Goal: Task Accomplishment & Management: Manage account settings

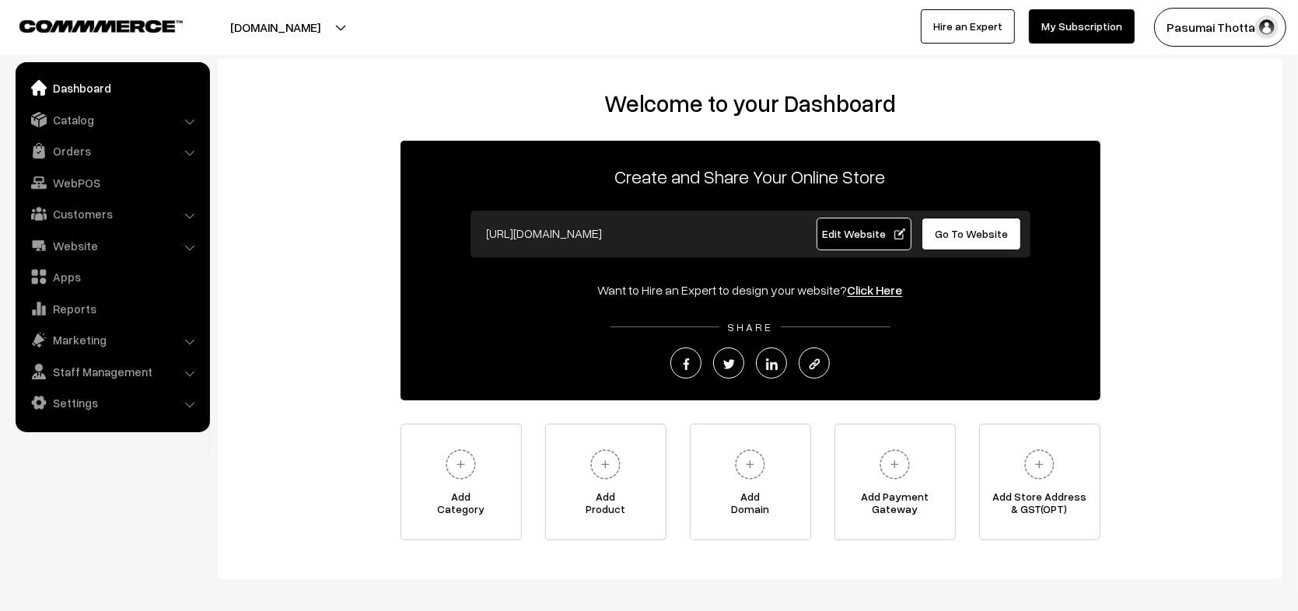
click at [92, 149] on link "Orders" at bounding box center [111, 151] width 185 height 28
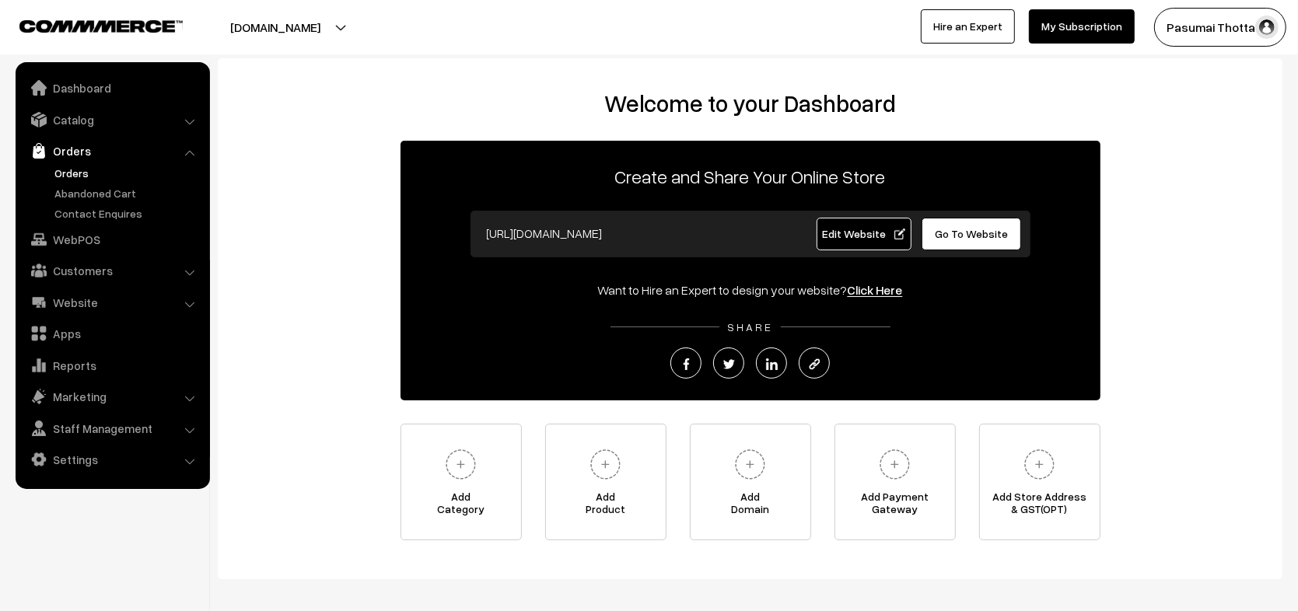
click at [94, 173] on link "Orders" at bounding box center [128, 173] width 154 height 16
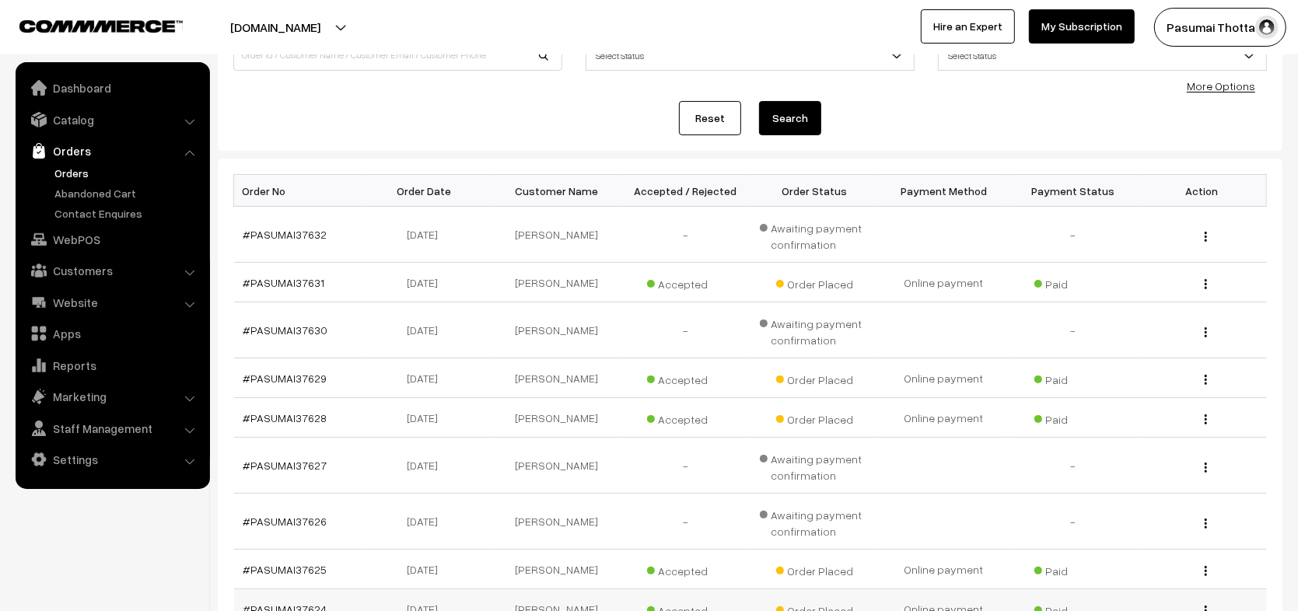
scroll to position [280, 0]
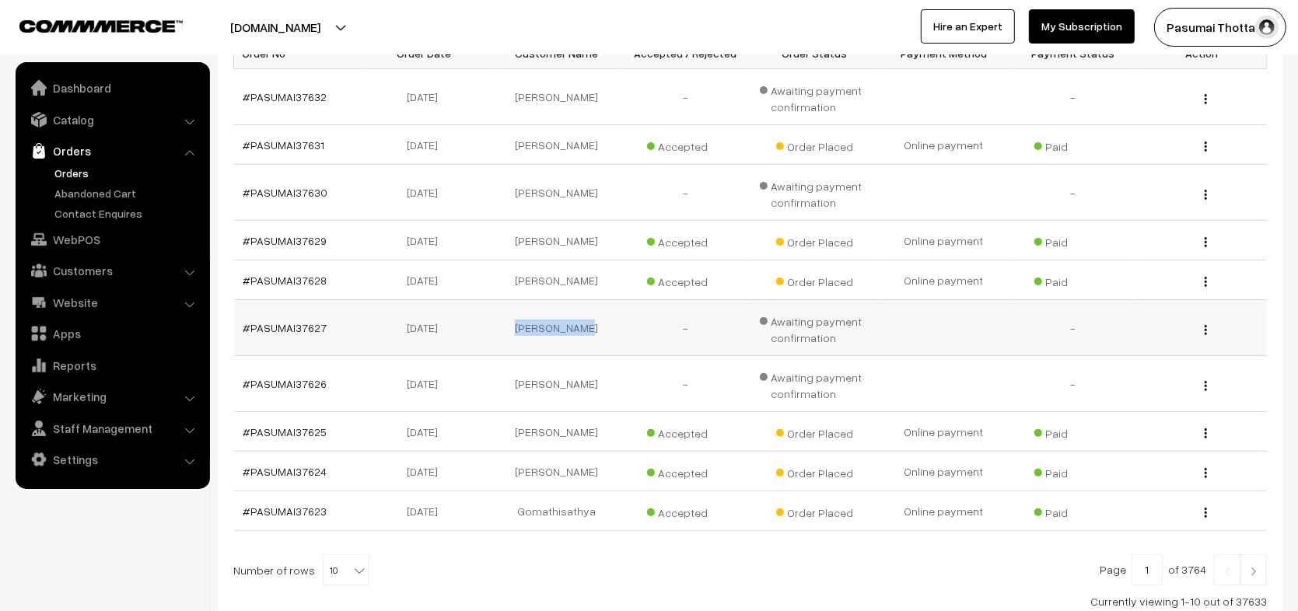
drag, startPoint x: 519, startPoint y: 330, endPoint x: 607, endPoint y: 327, distance: 88.7
click at [607, 327] on td "Susmi harani" at bounding box center [556, 328] width 129 height 56
click at [600, 331] on td "Susmi harani" at bounding box center [556, 328] width 129 height 56
click at [287, 331] on link "#PASUMAI37627" at bounding box center [285, 327] width 84 height 13
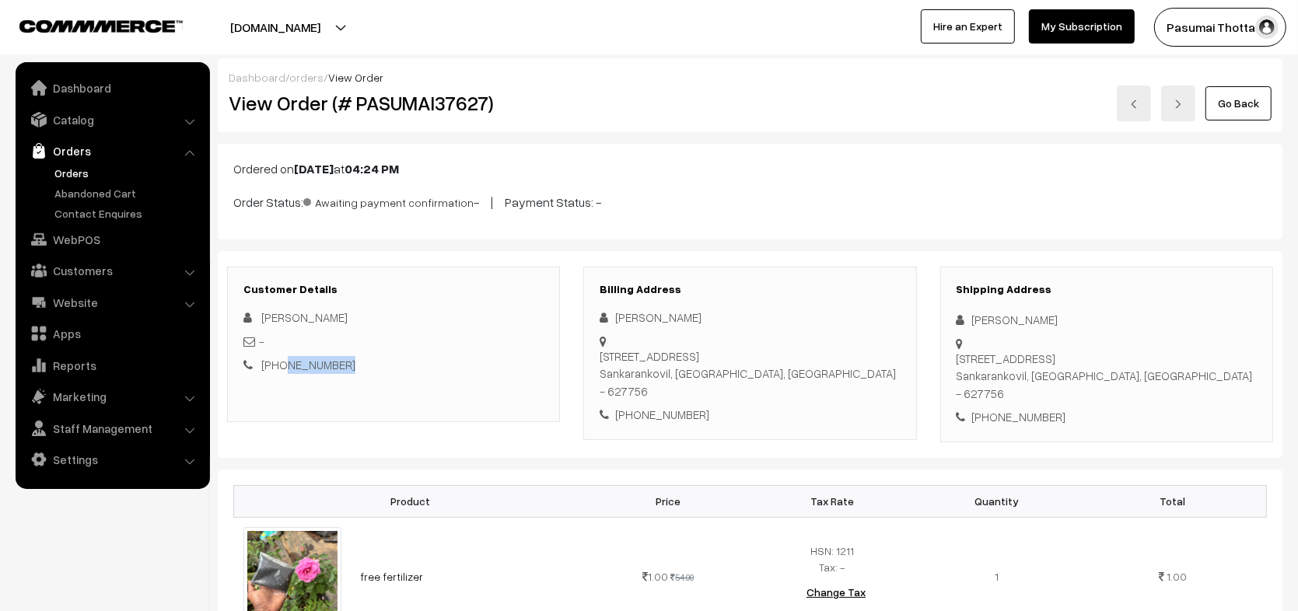
click at [83, 167] on link "Orders" at bounding box center [128, 173] width 154 height 16
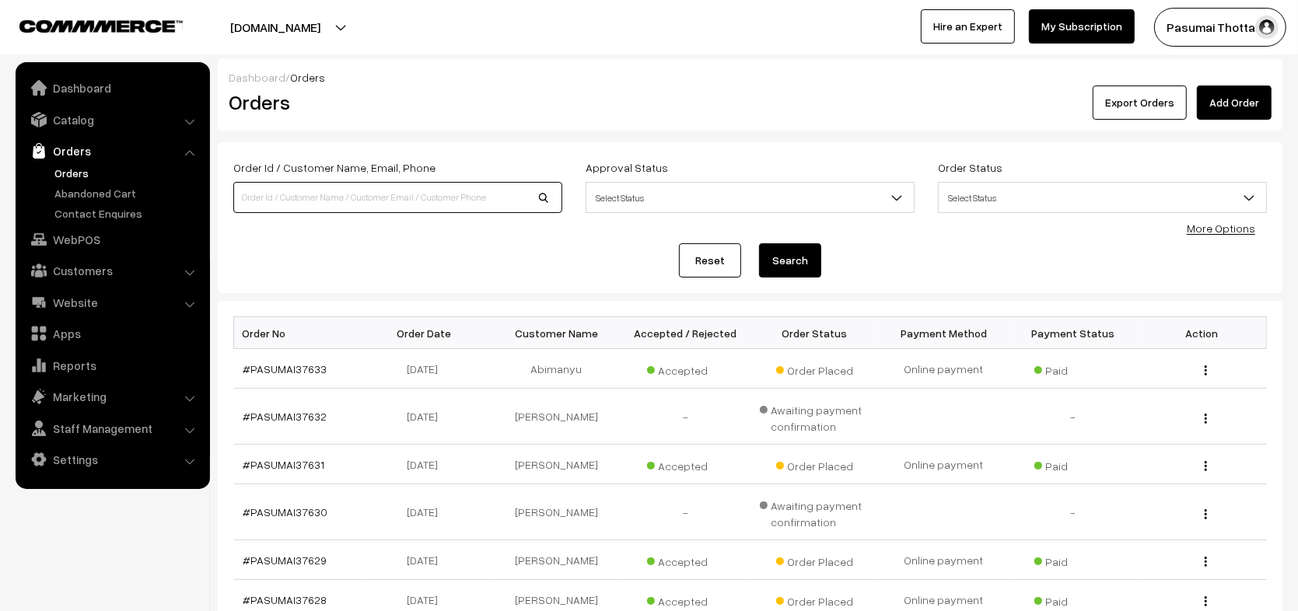
drag, startPoint x: 308, startPoint y: 200, endPoint x: 323, endPoint y: 201, distance: 14.9
click at [309, 199] on input at bounding box center [397, 197] width 329 height 31
paste input "9025261179"
type input "9025261179"
click at [785, 263] on button "Search" at bounding box center [790, 260] width 62 height 34
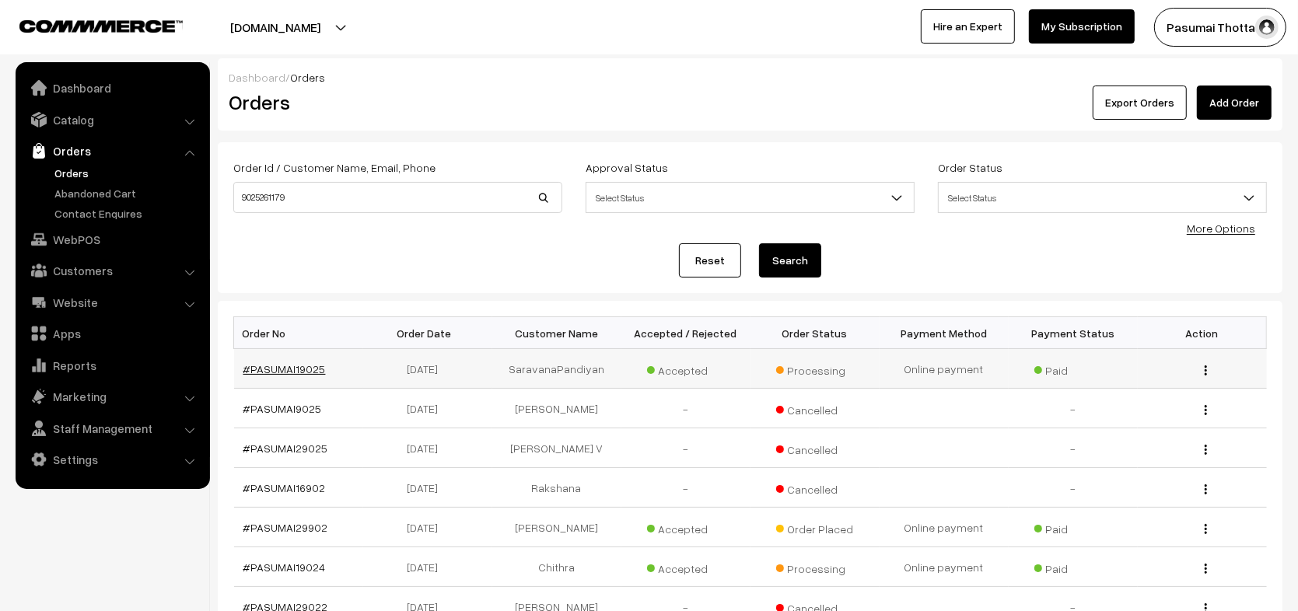
click at [301, 364] on link "#PASUMAI19025" at bounding box center [284, 368] width 82 height 13
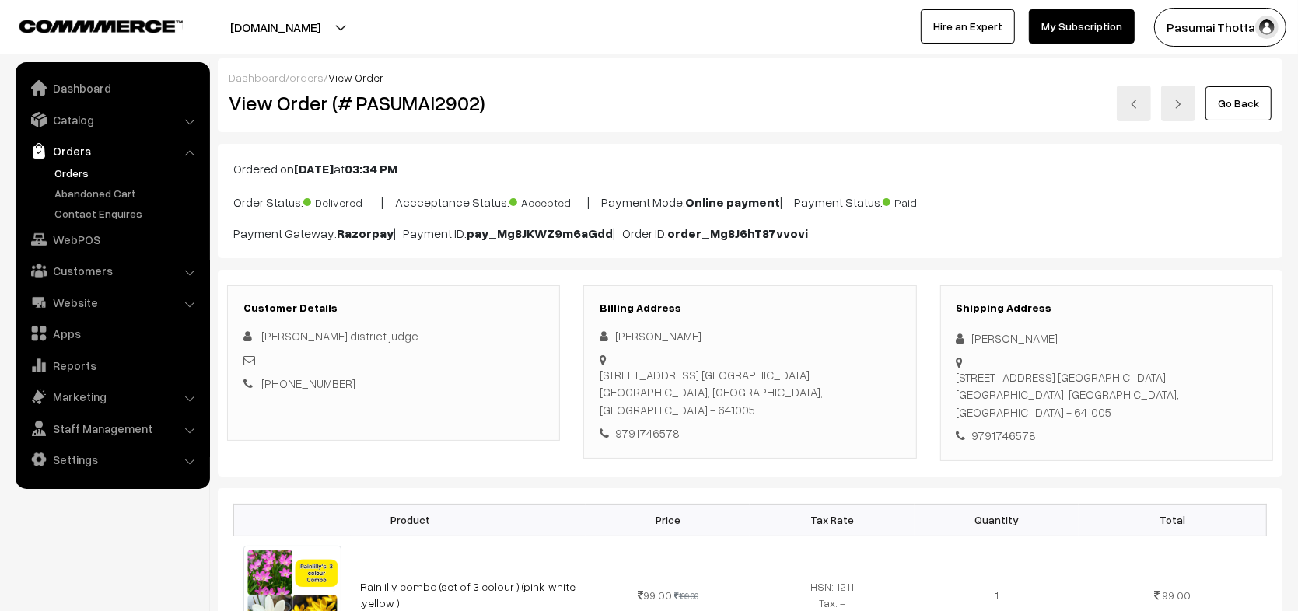
click at [1190, 96] on link at bounding box center [1178, 104] width 34 height 36
drag, startPoint x: 277, startPoint y: 340, endPoint x: 250, endPoint y: 340, distance: 27.2
click at [250, 340] on div "Vijay" at bounding box center [393, 336] width 300 height 18
click at [1229, 94] on link "Go Back" at bounding box center [1238, 103] width 66 height 34
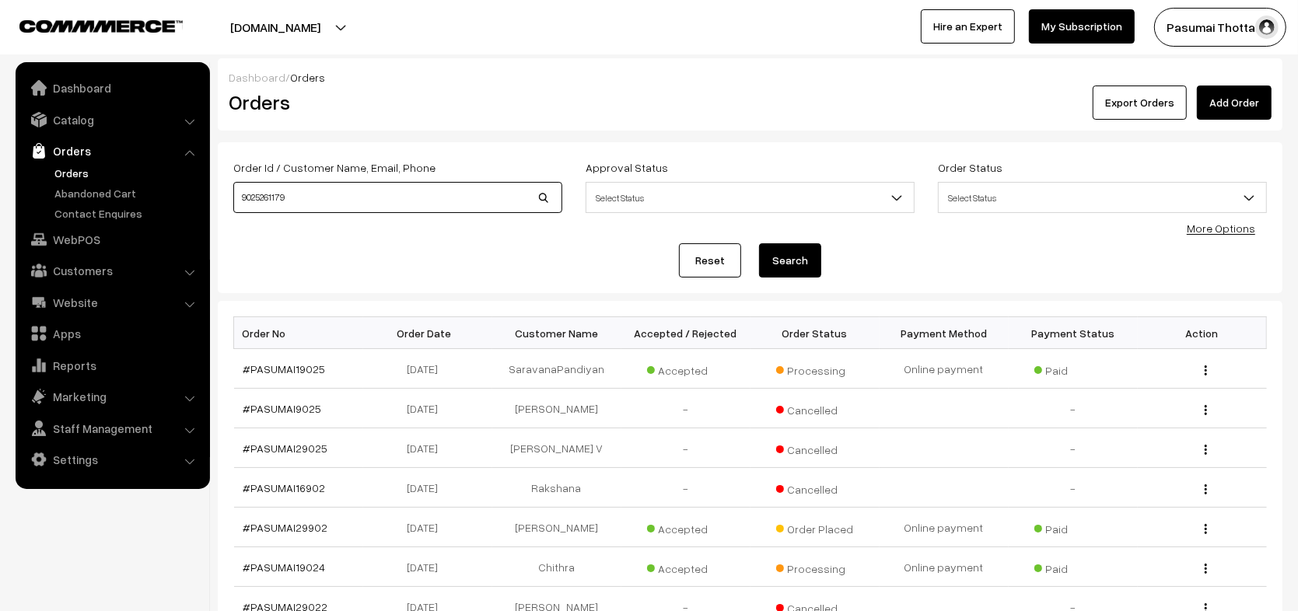
click at [324, 198] on input "9025261179" at bounding box center [397, 197] width 329 height 31
type input "vijay"
click at [759, 243] on button "Search" at bounding box center [790, 260] width 62 height 34
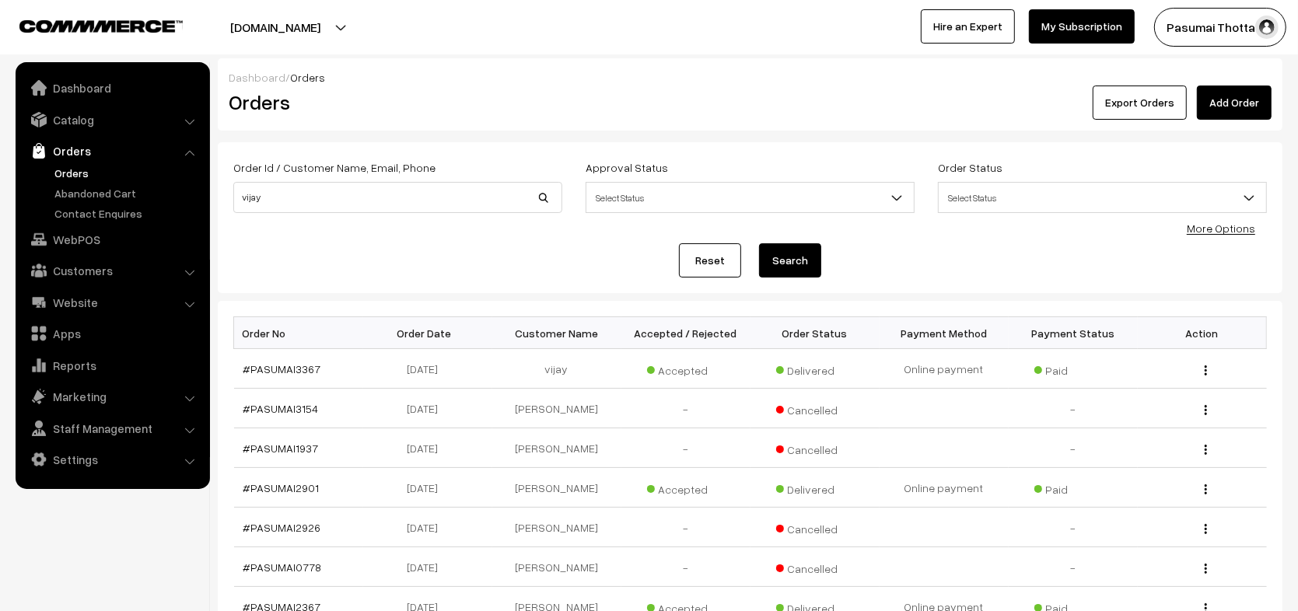
drag, startPoint x: 574, startPoint y: 247, endPoint x: 373, endPoint y: 247, distance: 200.6
click at [373, 247] on div "Reset Search" at bounding box center [750, 260] width 1034 height 34
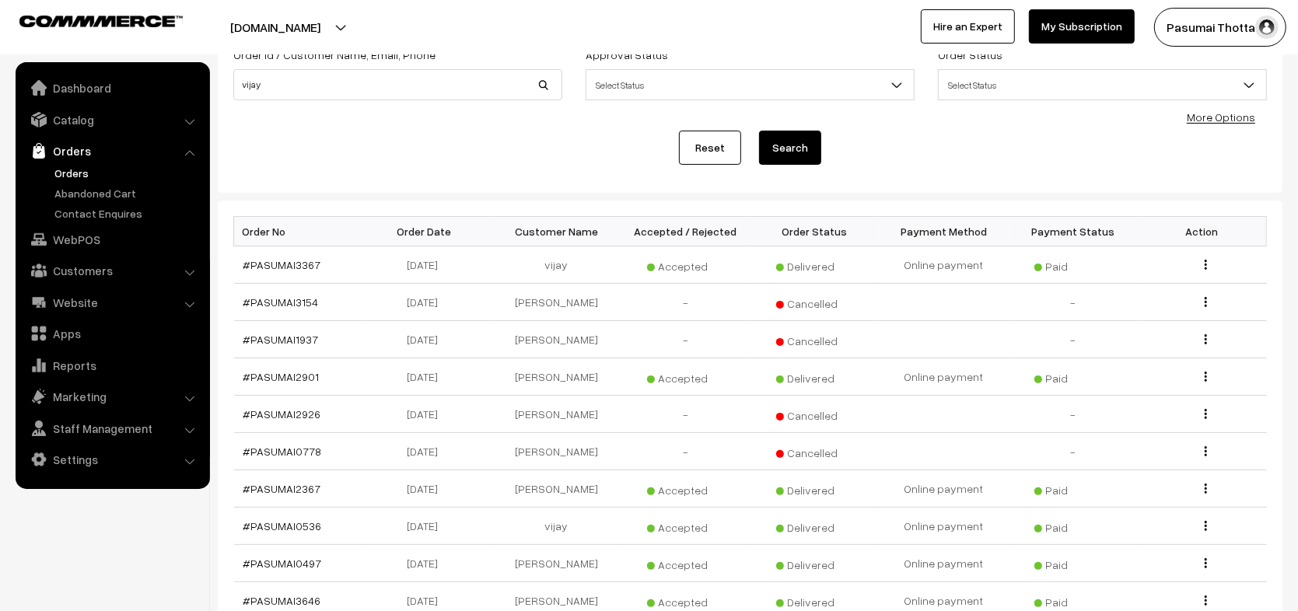
scroll to position [391, 0]
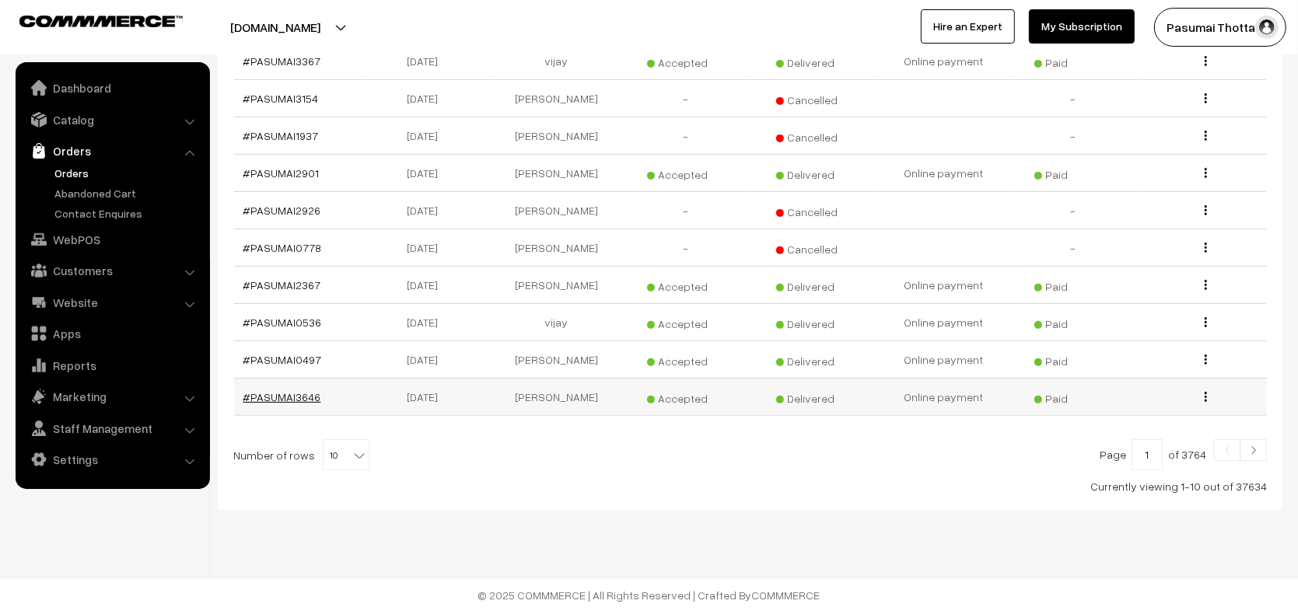
drag, startPoint x: 338, startPoint y: 402, endPoint x: 247, endPoint y: 400, distance: 91.8
click at [247, 286] on td "#PASUMAI3646" at bounding box center [298, 397] width 129 height 37
copy link "PASUMAI3646"
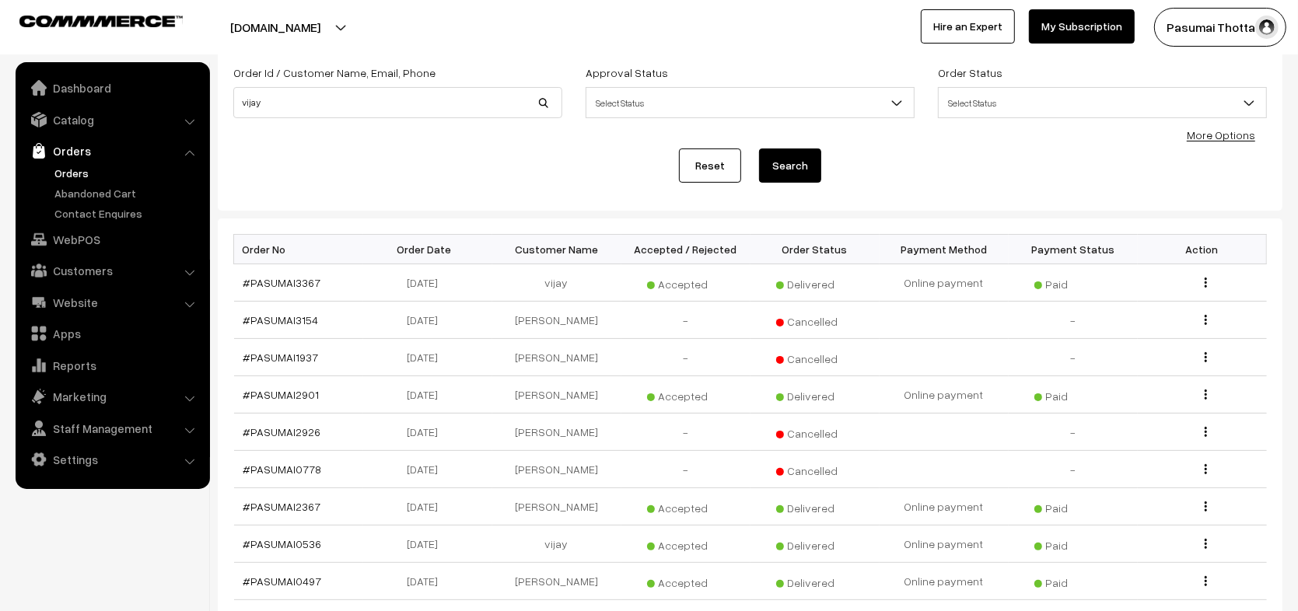
scroll to position [0, 0]
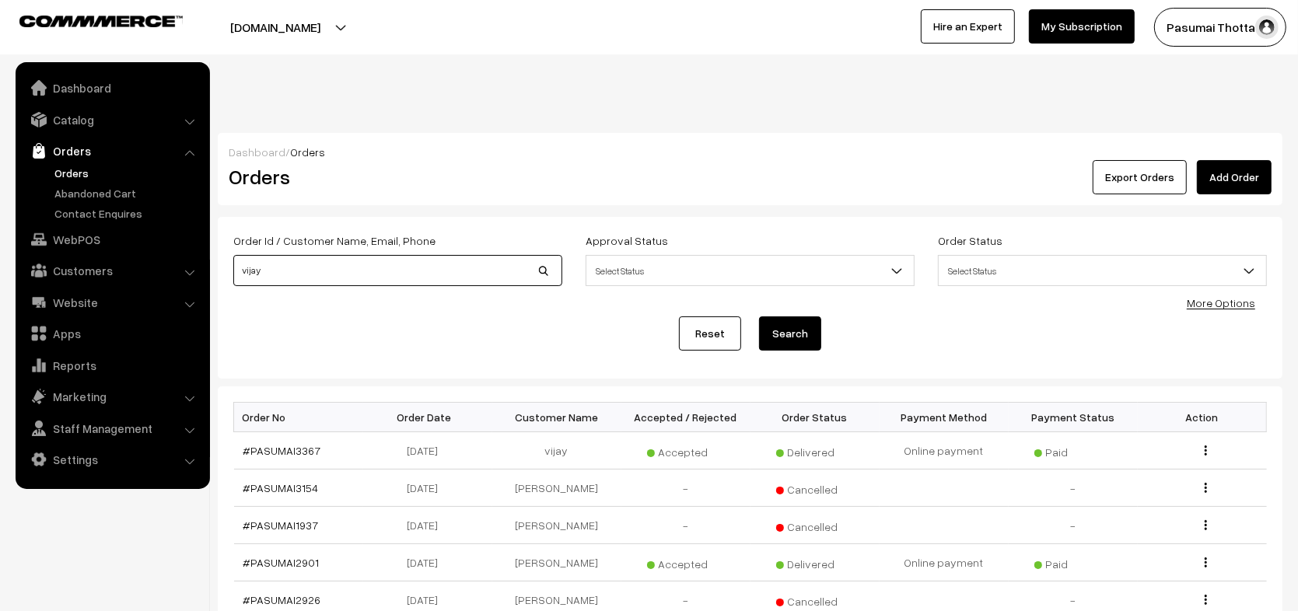
drag, startPoint x: 188, startPoint y: 261, endPoint x: 260, endPoint y: 264, distance: 71.6
click at [160, 260] on body "test test Orders | Pasumai Thottakalai | COMMMERCE Thank you for showing intere…" at bounding box center [649, 500] width 1298 height 1001
paste input "PASUMAI3646"
type input "PASUMAI3646"
click at [759, 286] on button "Search" at bounding box center [790, 334] width 62 height 34
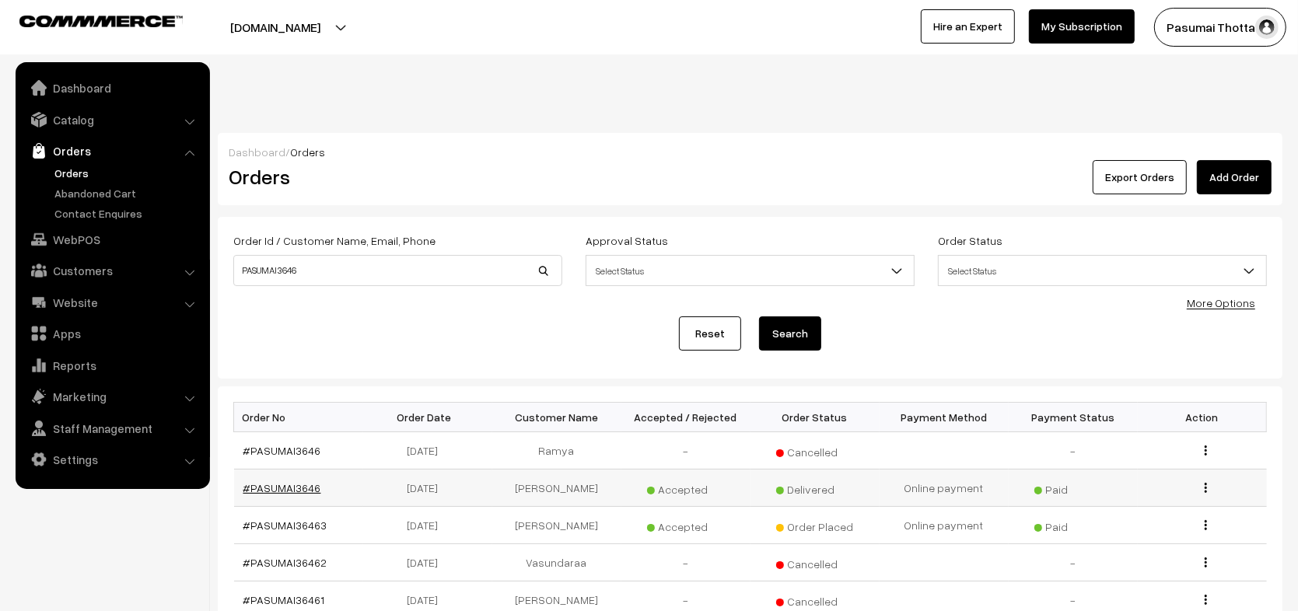
click at [287, 488] on link "#PASUMAI3646" at bounding box center [282, 487] width 78 height 13
click at [299, 450] on link "#PASUMAI3646" at bounding box center [282, 450] width 78 height 13
click at [431, 306] on div "Order Id / Customer Name, Email, Phone PASUMAI3646 Approval Status Select Statu…" at bounding box center [750, 292] width 1034 height 118
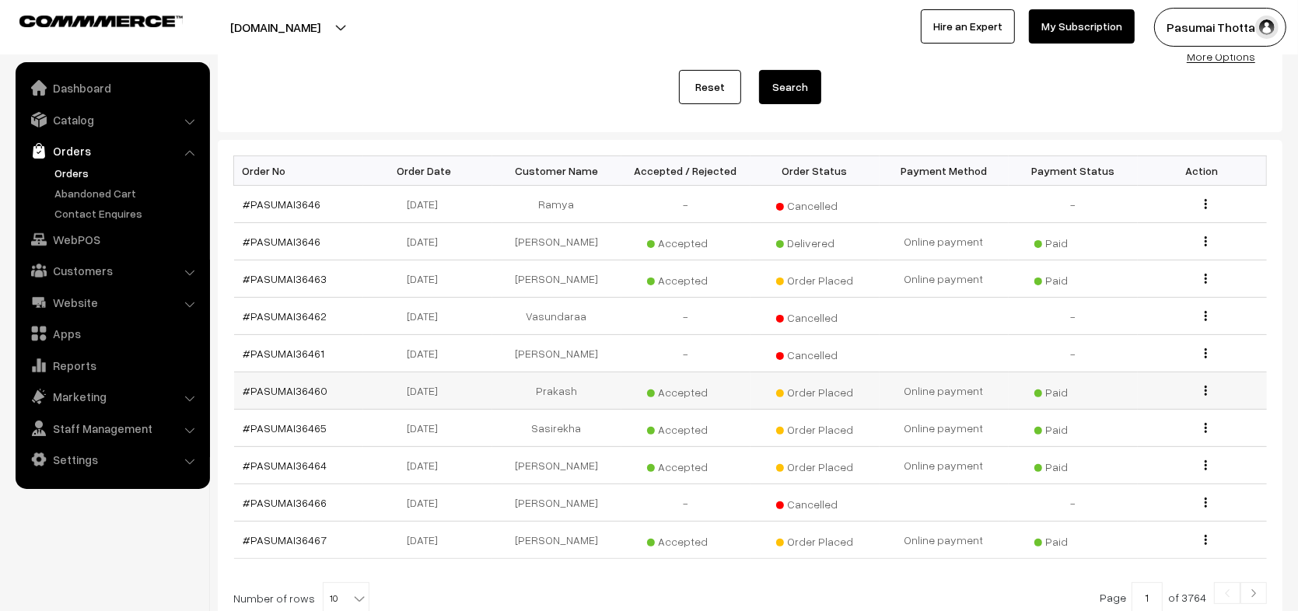
scroll to position [401, 0]
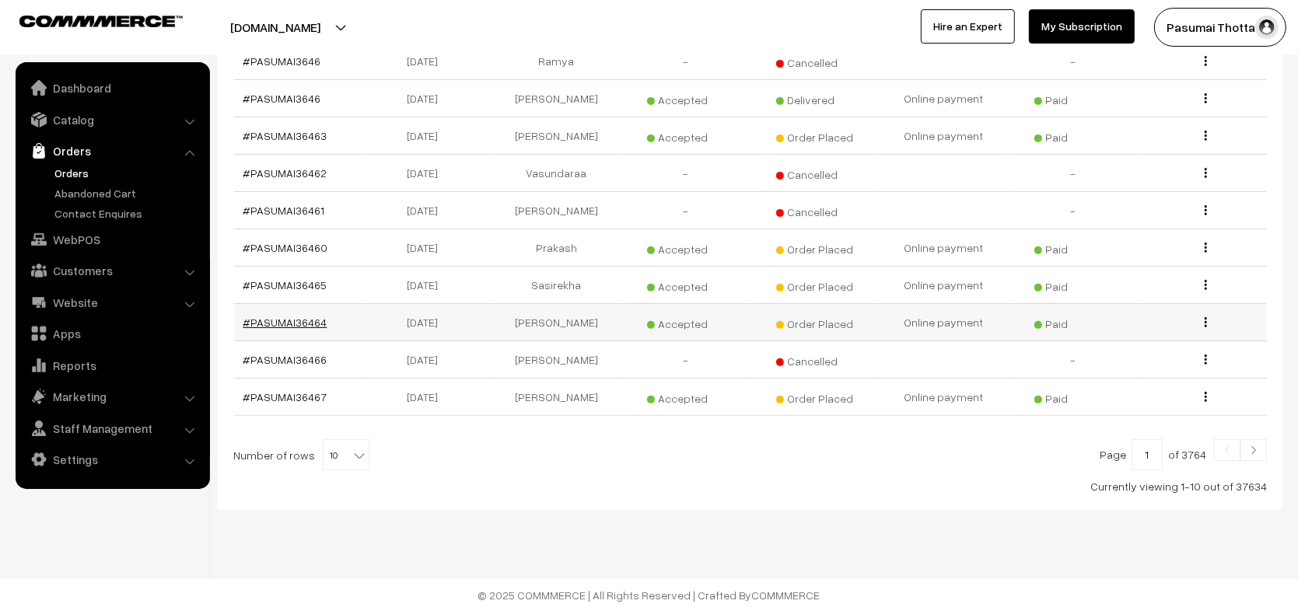
drag, startPoint x: 337, startPoint y: 314, endPoint x: 250, endPoint y: 315, distance: 86.3
click at [250, 315] on td "#PASUMAI36464" at bounding box center [298, 322] width 129 height 37
copy link "PASUMAI36464"
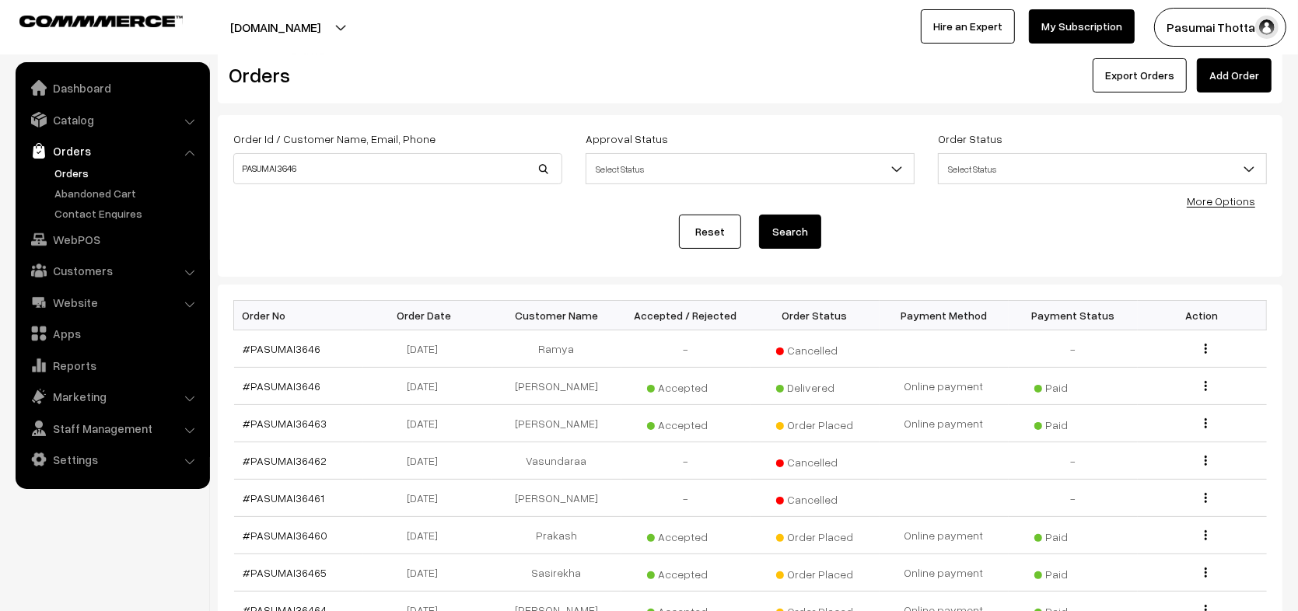
scroll to position [0, 0]
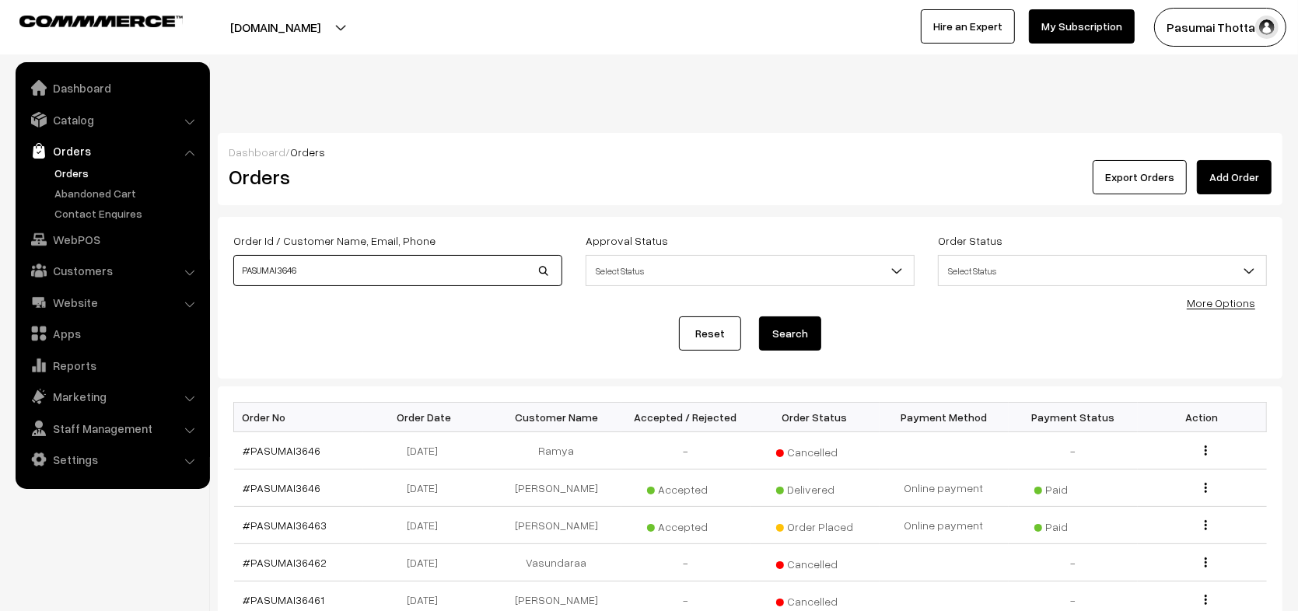
drag, startPoint x: 334, startPoint y: 280, endPoint x: 243, endPoint y: 275, distance: 91.1
click at [218, 268] on div "Order Id / Customer Name, Email, Phone PASUMAI3646 Approval Status Select Statu…" at bounding box center [750, 298] width 1065 height 162
paste input "4"
type input "PASUMAI36464"
click at [810, 334] on button "Search" at bounding box center [790, 334] width 62 height 34
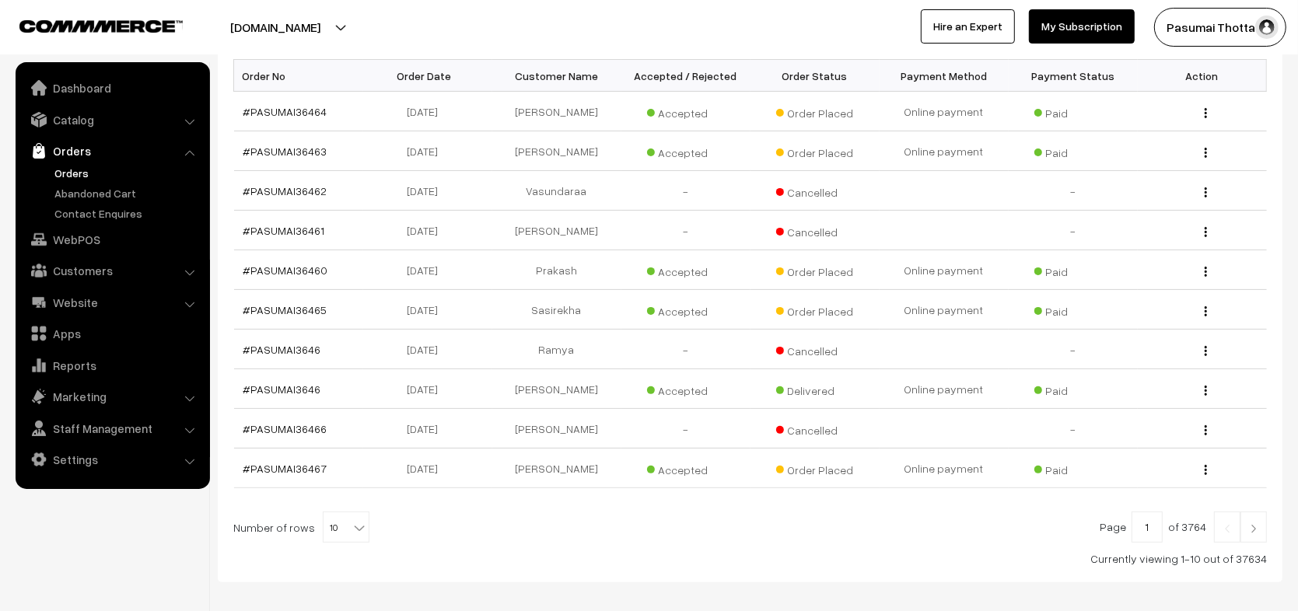
scroll to position [280, 0]
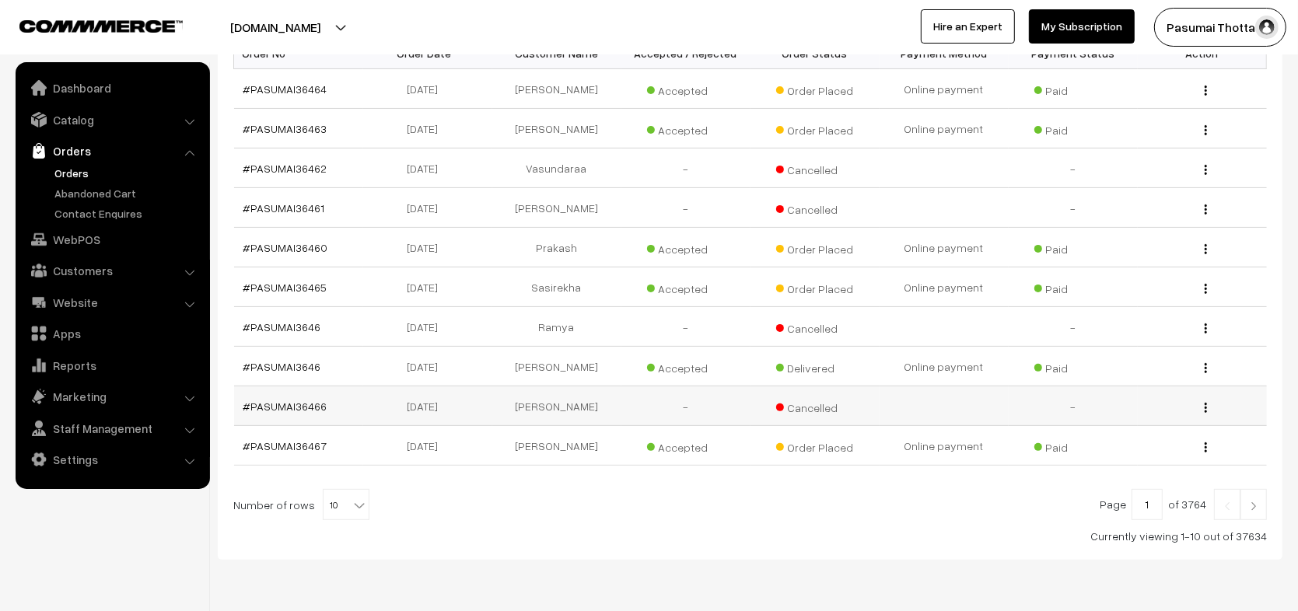
drag, startPoint x: 597, startPoint y: 426, endPoint x: 499, endPoint y: 397, distance: 102.1
click at [499, 397] on td "Prakash babu subramanian" at bounding box center [556, 406] width 129 height 40
copy td "Prakash babu subramanian"
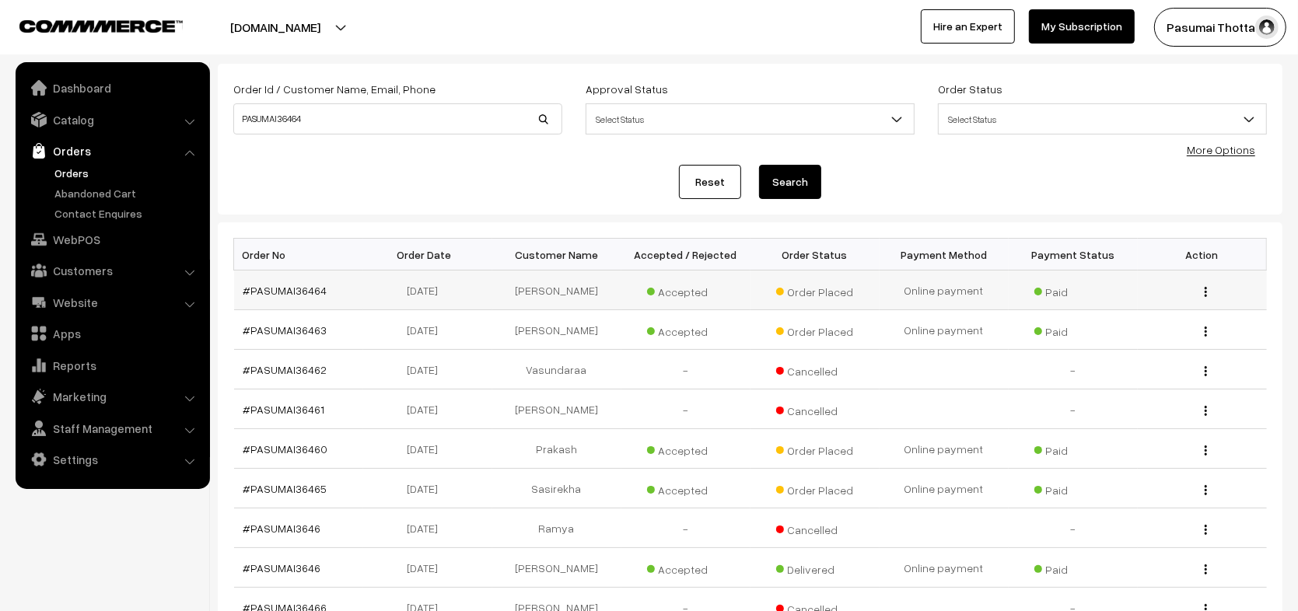
scroll to position [0, 0]
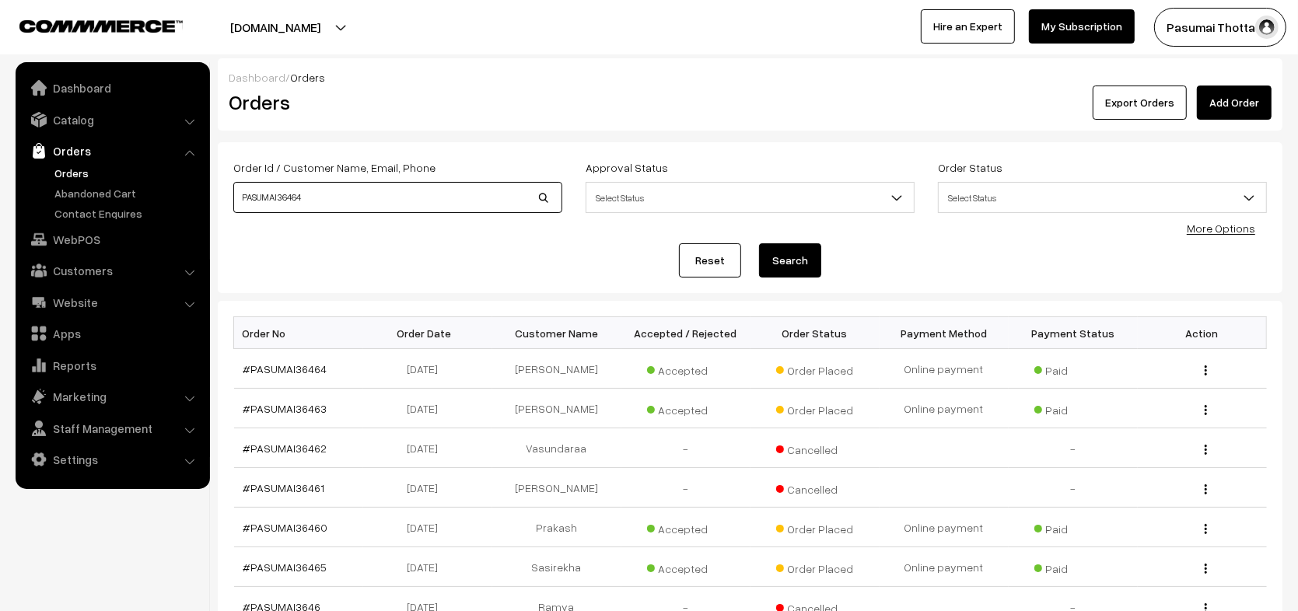
drag, startPoint x: 263, startPoint y: 192, endPoint x: 320, endPoint y: 193, distance: 57.6
click at [225, 187] on div "Order Id / Customer Name, Email, Phone PASUMAI36464" at bounding box center [398, 190] width 352 height 65
paste input "rakash babu subramanian"
type input "Prakash babu subramanian"
click at [759, 243] on button "Search" at bounding box center [790, 260] width 62 height 34
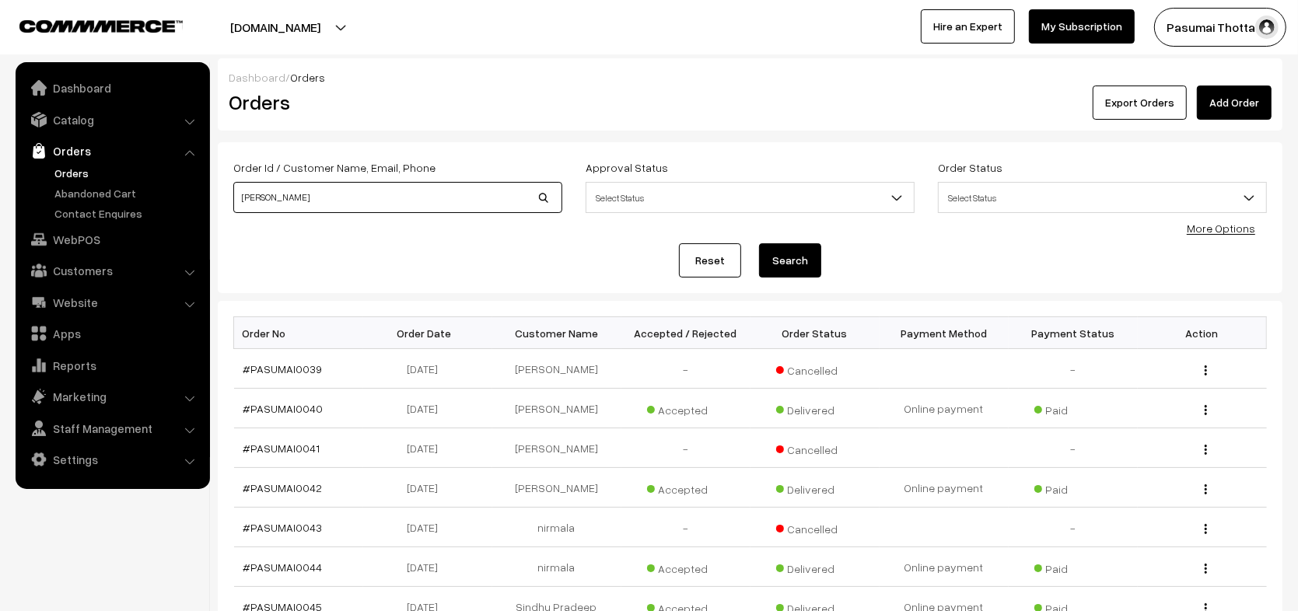
click at [324, 192] on input "[PERSON_NAME]" at bounding box center [397, 197] width 329 height 31
click at [324, 192] on input "Prakash babu subramanian" at bounding box center [397, 197] width 329 height 31
type input "Prakash babu"
click at [759, 243] on button "Search" at bounding box center [790, 260] width 62 height 34
click at [584, 243] on div "Reset Search" at bounding box center [750, 260] width 1034 height 34
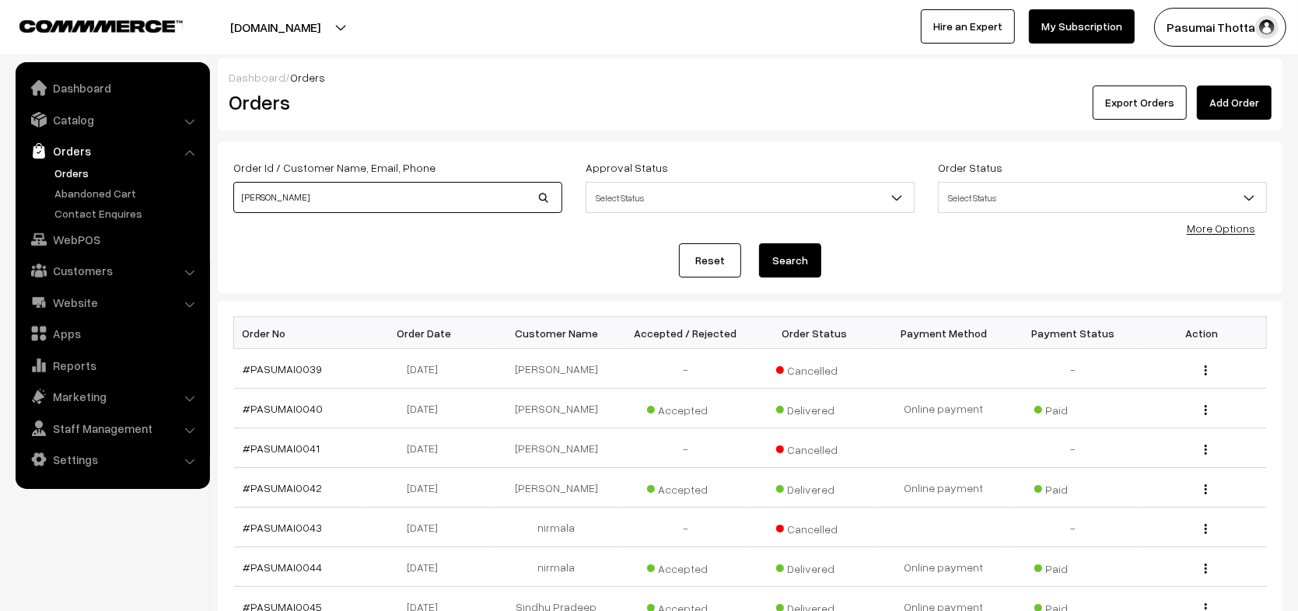
drag, startPoint x: 377, startPoint y: 202, endPoint x: 151, endPoint y: 178, distance: 227.6
click at [138, 181] on body "Thank you for showing interest. Our team will call you shortly. Close pasumaith…" at bounding box center [649, 470] width 1298 height 941
paste input "subramanian"
type input "[PERSON_NAME]"
click at [759, 243] on button "Search" at bounding box center [790, 260] width 62 height 34
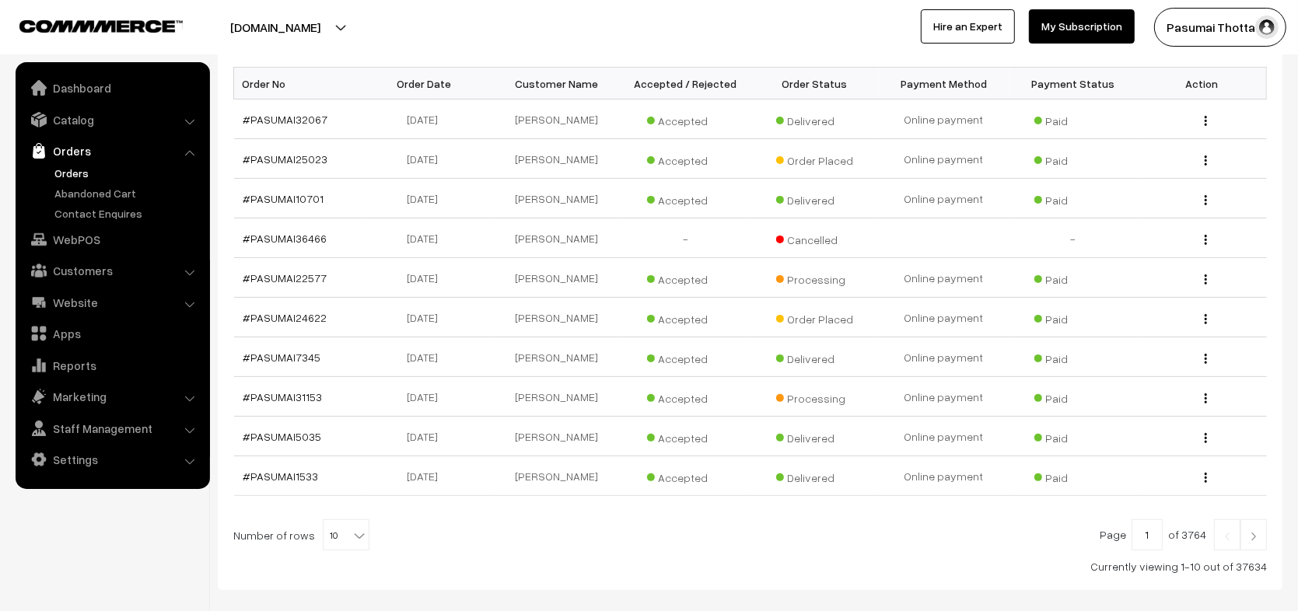
scroll to position [439, 0]
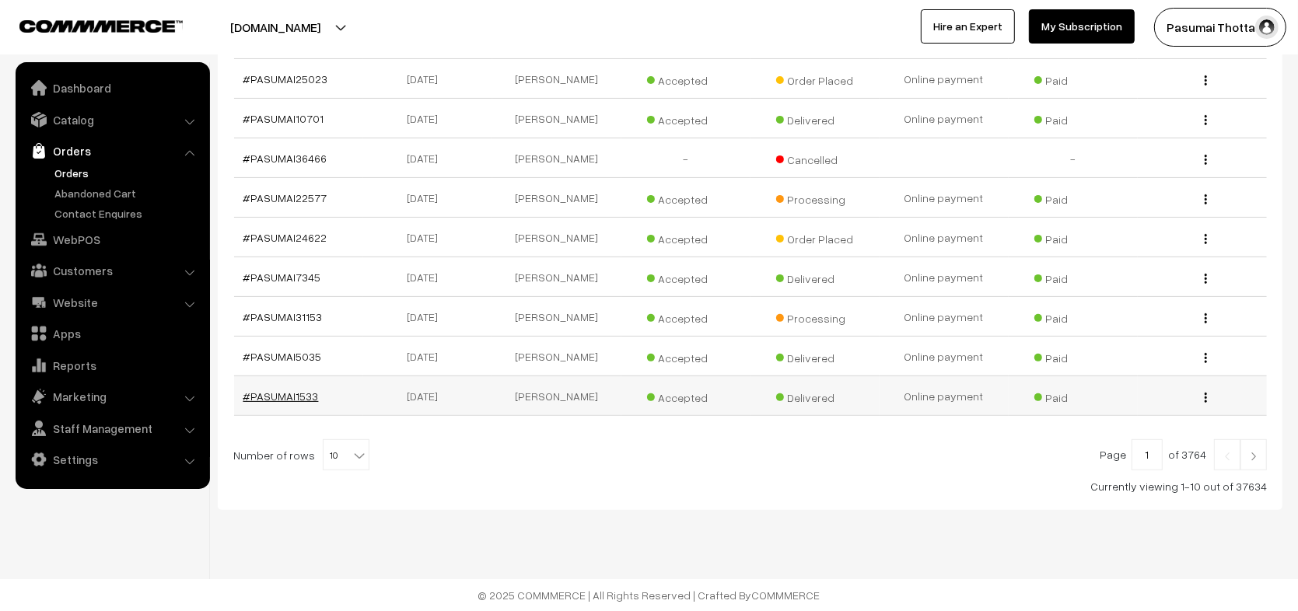
drag, startPoint x: 310, startPoint y: 400, endPoint x: 252, endPoint y: 397, distance: 57.7
click at [252, 397] on td "#PASUMAI1533" at bounding box center [298, 396] width 129 height 40
copy link "PASUMAI1533"
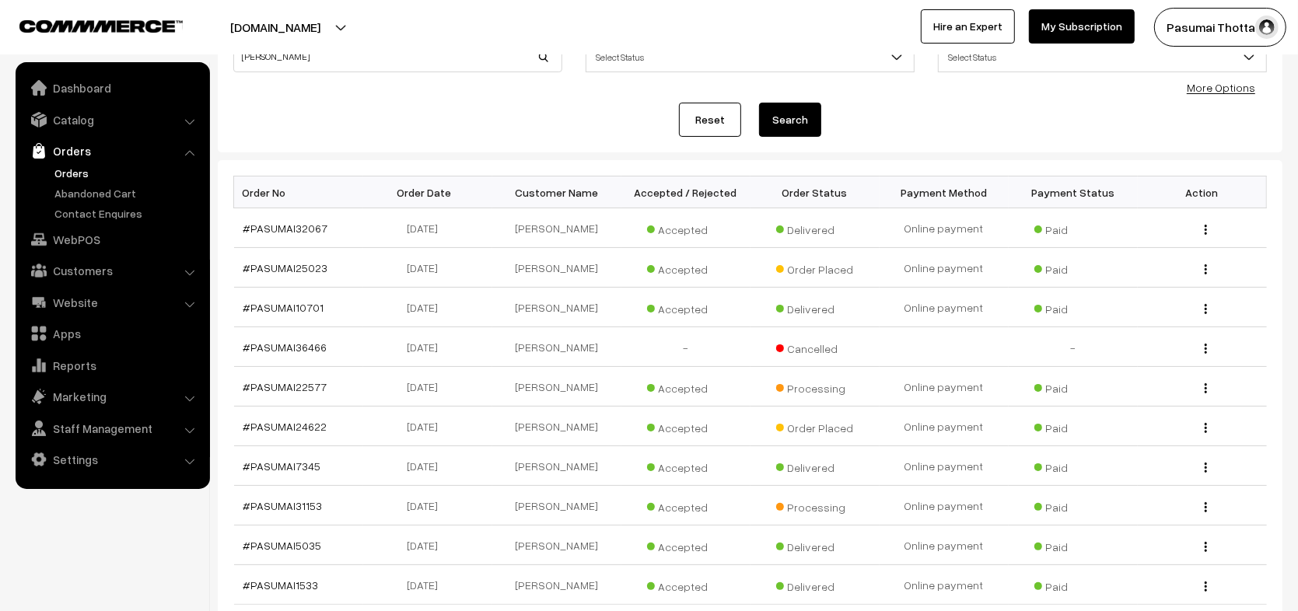
scroll to position [0, 0]
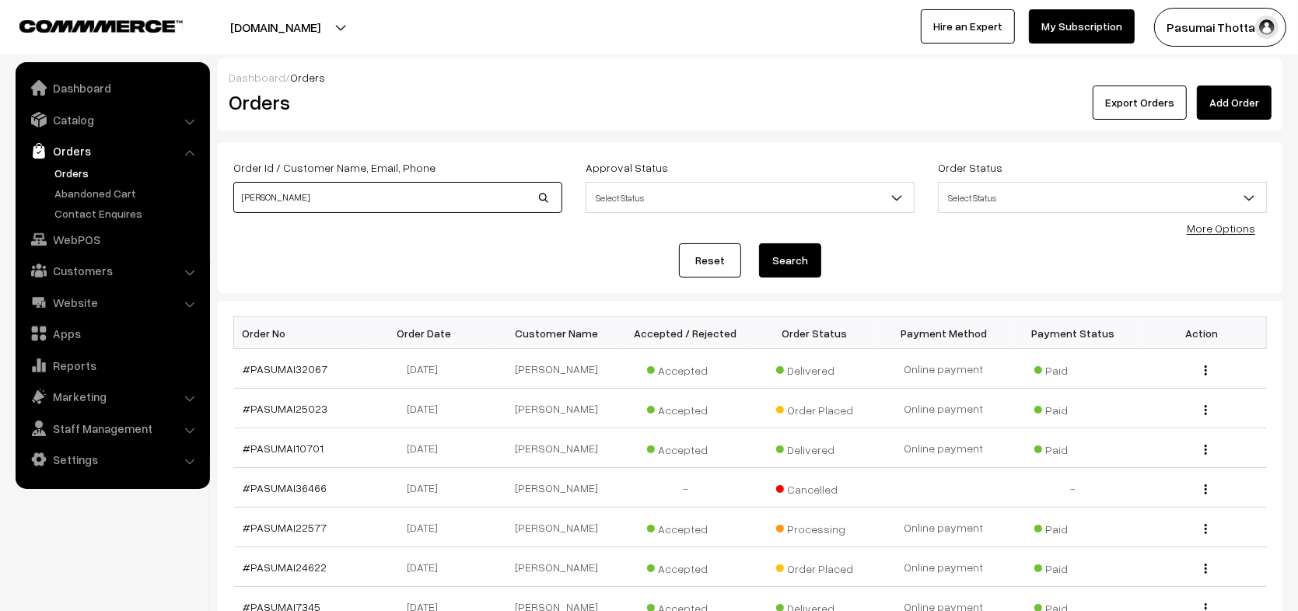
drag, startPoint x: 386, startPoint y: 196, endPoint x: 226, endPoint y: 191, distance: 161.1
click at [224, 191] on div "Order Id / Customer Name, Email, Phone [PERSON_NAME]" at bounding box center [398, 190] width 352 height 65
paste input "ASUMAI1533"
type input "PASUMAI1533"
click at [787, 266] on button "Search" at bounding box center [790, 260] width 62 height 34
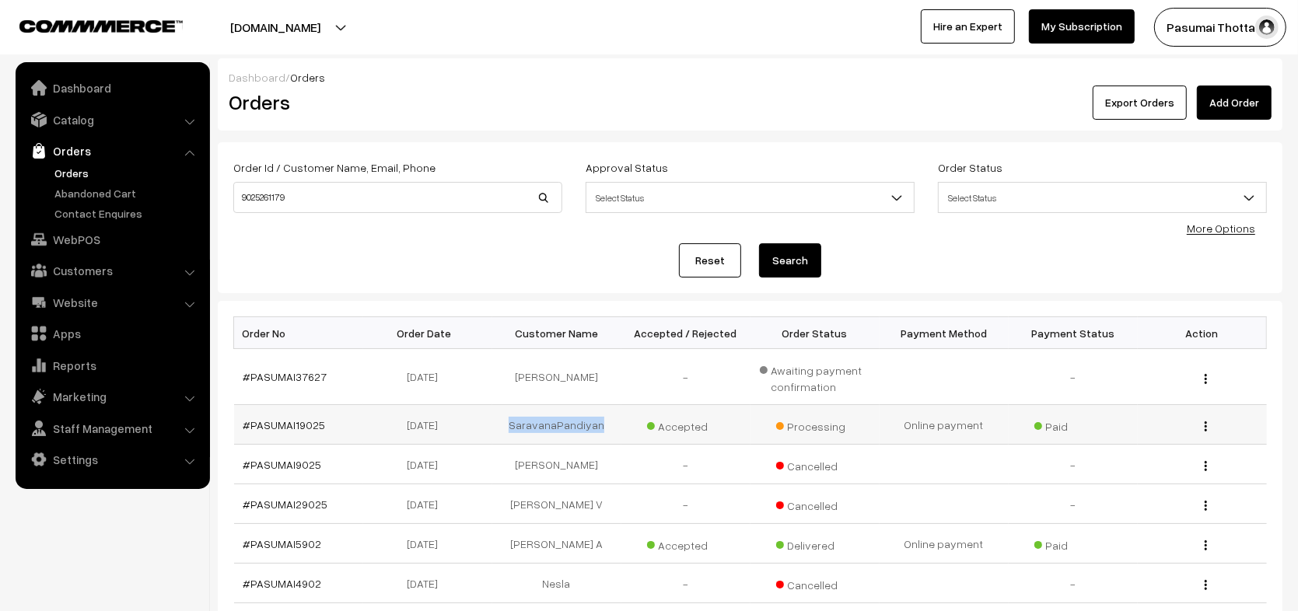
drag, startPoint x: 502, startPoint y: 424, endPoint x: 610, endPoint y: 435, distance: 108.6
click at [610, 435] on td "SaravanaPandiyan" at bounding box center [556, 425] width 129 height 40
copy td "SaravanaPandiyan"
drag, startPoint x: 234, startPoint y: 199, endPoint x: 249, endPoint y: 199, distance: 14.8
click at [187, 198] on body "Thank you for showing interest. Our team will call you shortly. Close [DOMAIN_N…" at bounding box center [649, 491] width 1298 height 982
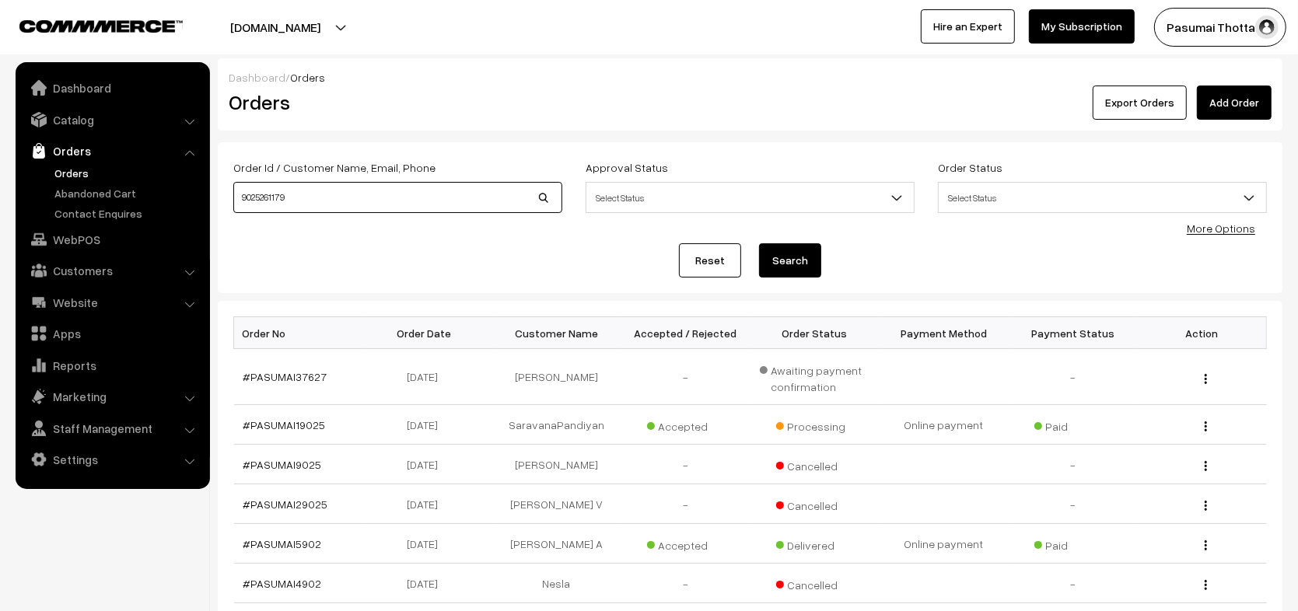
paste input "SaravanaPandiyan"
type input "SaravanaPandiyan"
click at [797, 271] on button "Search" at bounding box center [790, 260] width 62 height 34
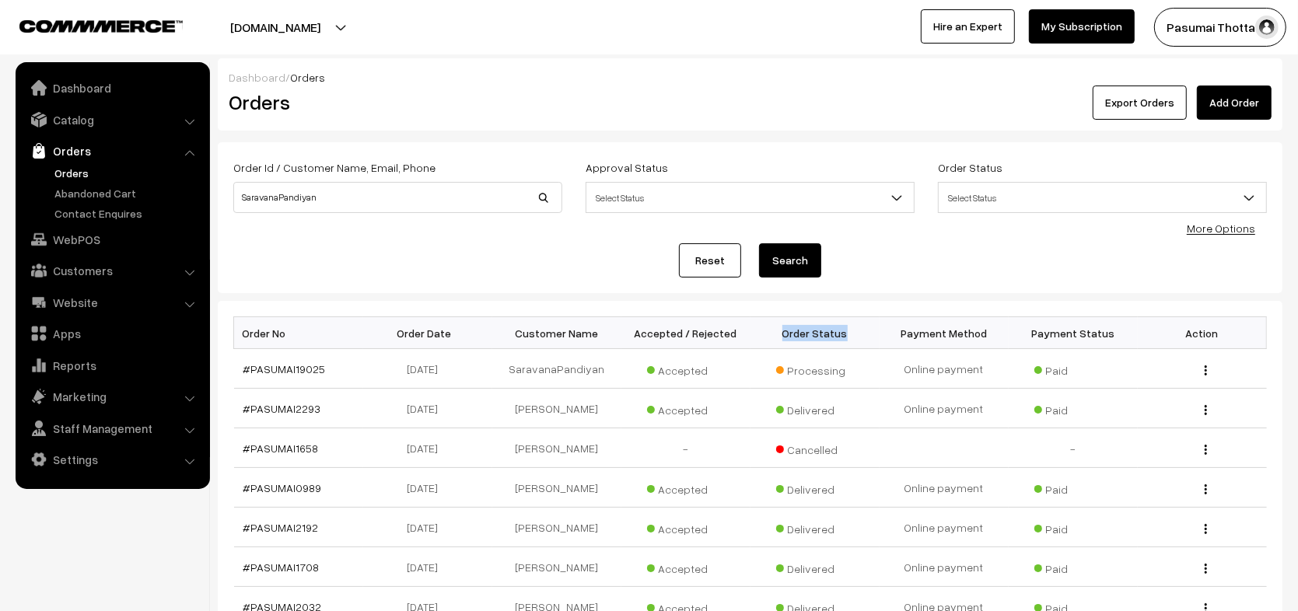
drag, startPoint x: 750, startPoint y: 331, endPoint x: 846, endPoint y: 340, distance: 96.9
click at [846, 340] on th "Order Status" at bounding box center [814, 333] width 129 height 32
